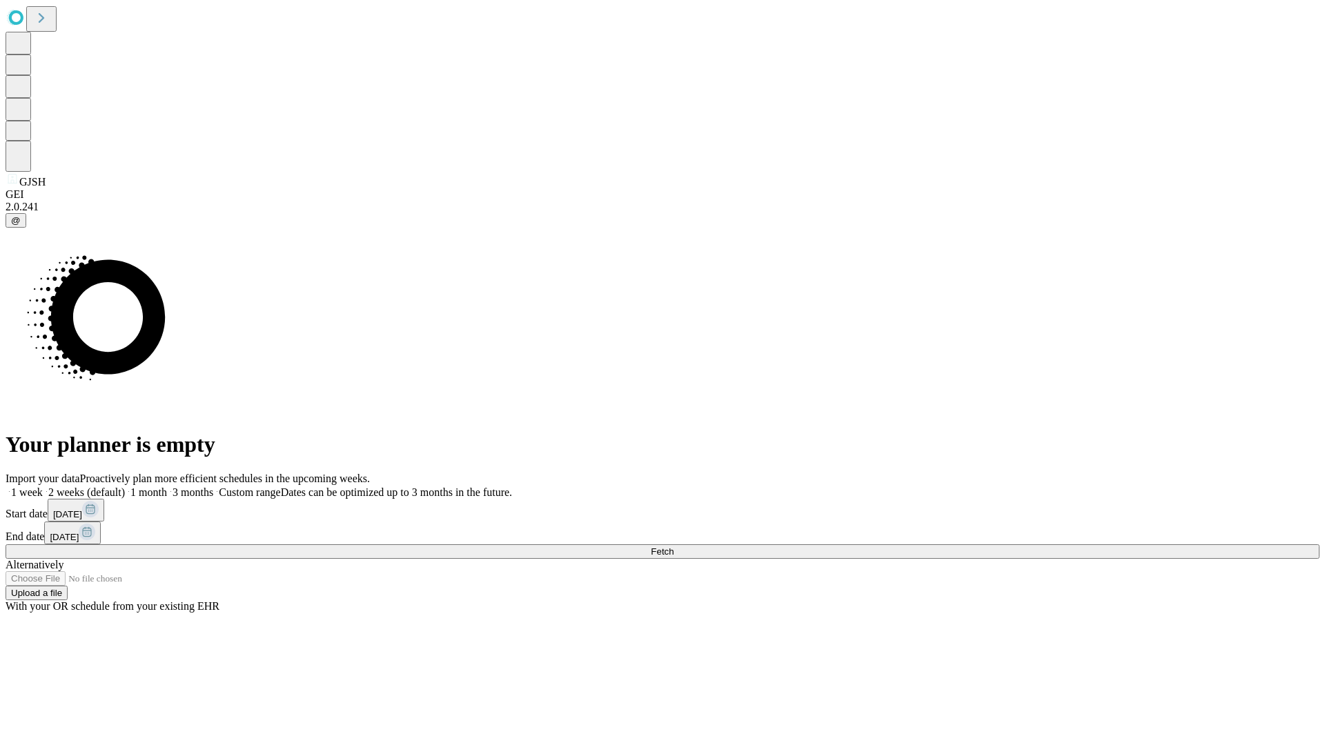
click at [673, 546] on span "Fetch" at bounding box center [662, 551] width 23 height 10
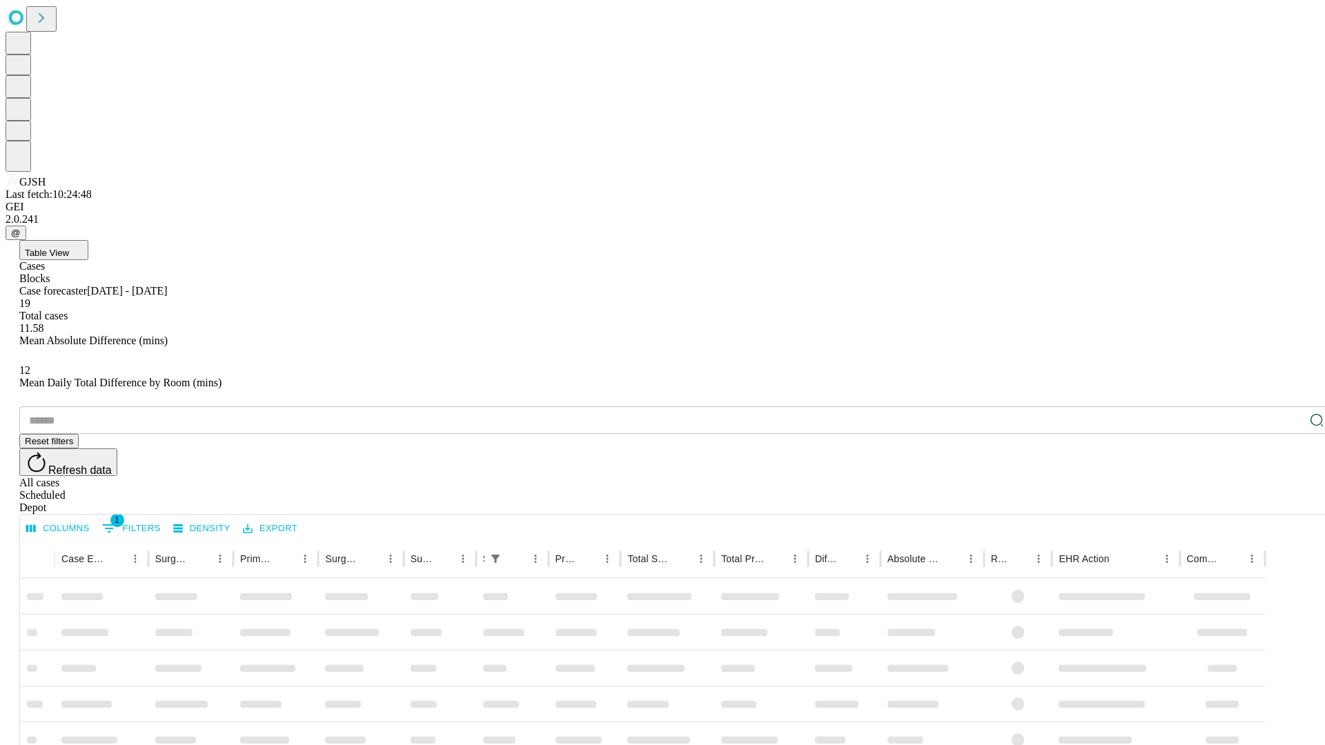
click at [69, 248] on span "Table View" at bounding box center [47, 253] width 44 height 10
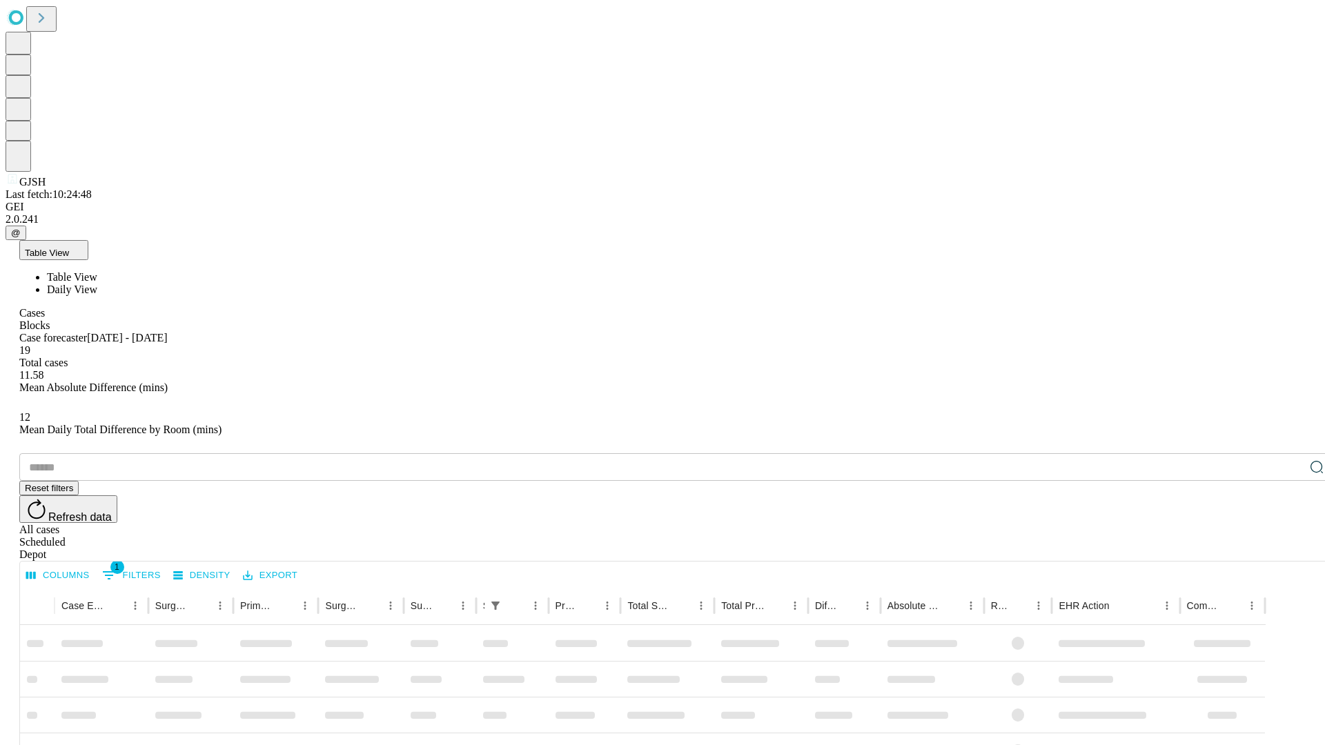
click at [97, 284] on span "Daily View" at bounding box center [72, 290] width 50 height 12
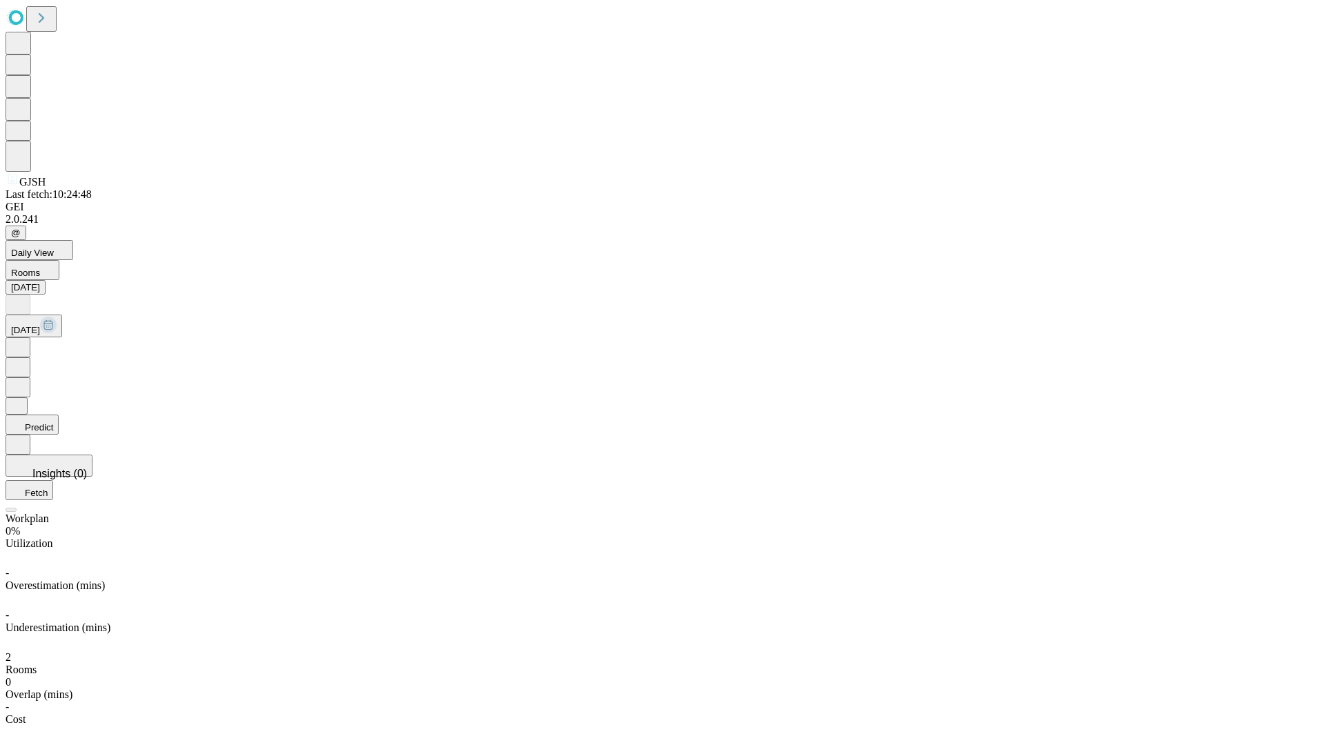
click at [59, 415] on button "Predict" at bounding box center [32, 425] width 53 height 20
